Goal: Information Seeking & Learning: Check status

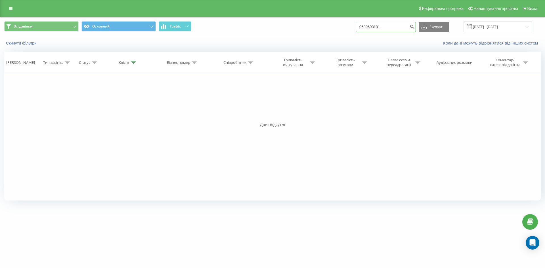
paste input "380502073566"
click at [370, 27] on input "380502073566" at bounding box center [386, 27] width 60 height 10
click at [392, 25] on input "0502073566" at bounding box center [386, 27] width 60 height 10
type input "0502073566"
drag, startPoint x: 391, startPoint y: 26, endPoint x: 329, endPoint y: 28, distance: 62.5
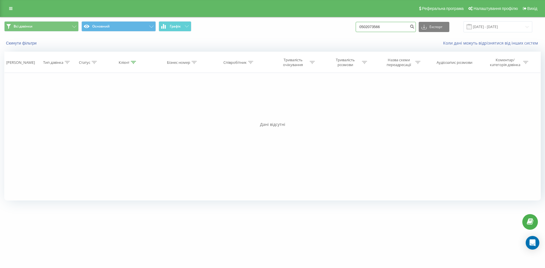
click at [329, 28] on div "Всі дзвінки Основний Графік 0502073566 Експорт .csv .xls .xlsx 19.05.2025 - 19.…" at bounding box center [272, 26] width 536 height 11
